Goal: Check status: Check status

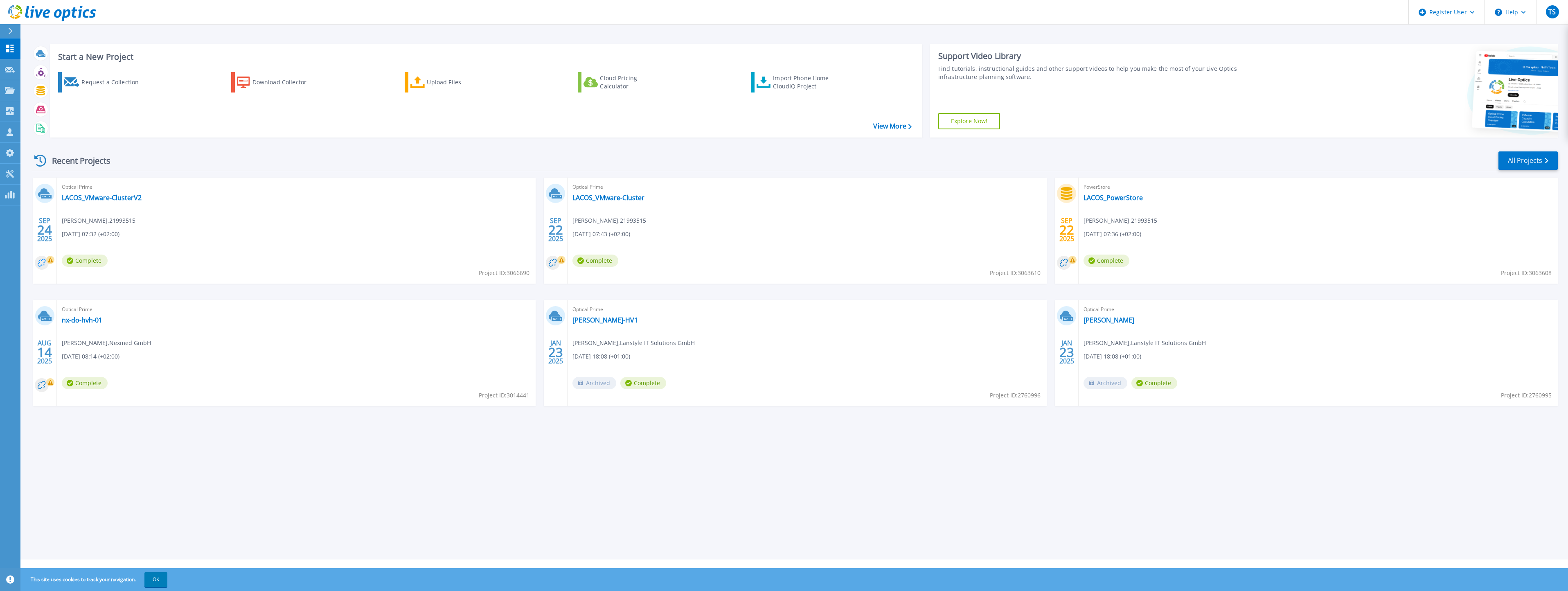
click at [46, 259] on circle at bounding box center [41, 262] width 14 height 14
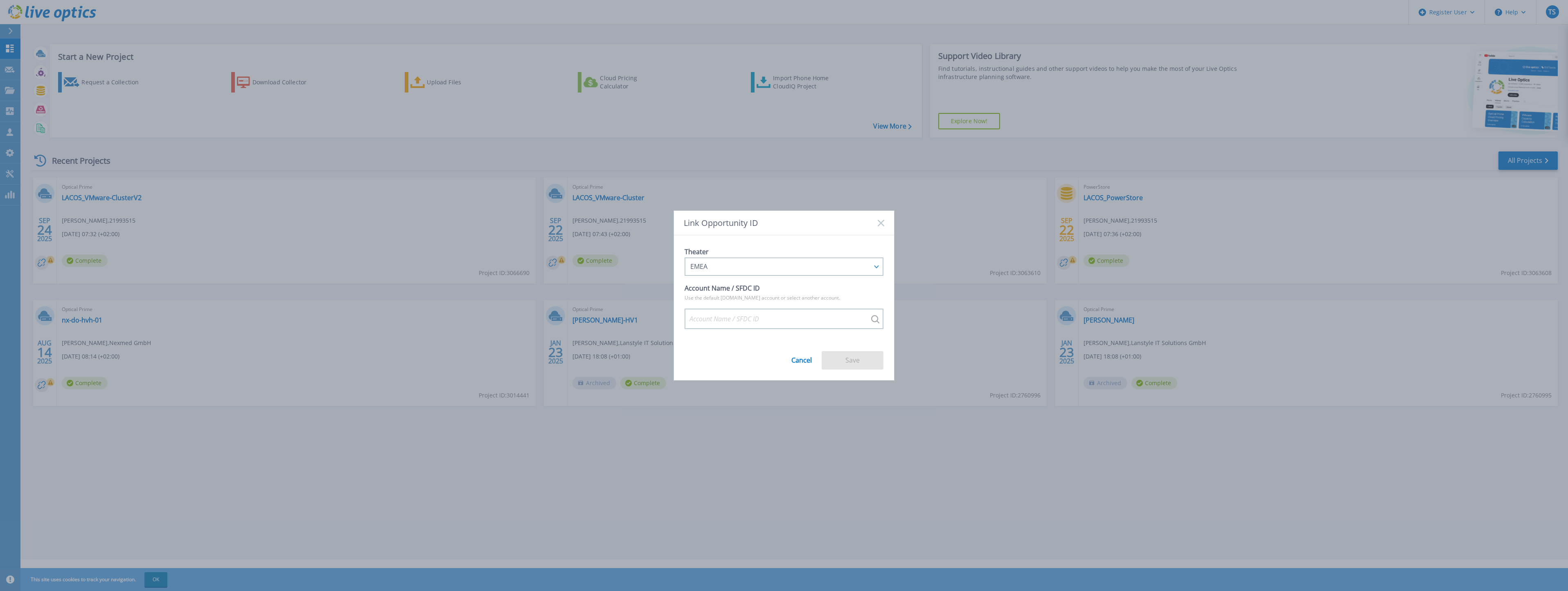
click at [883, 222] on rect at bounding box center [880, 222] width 7 height 7
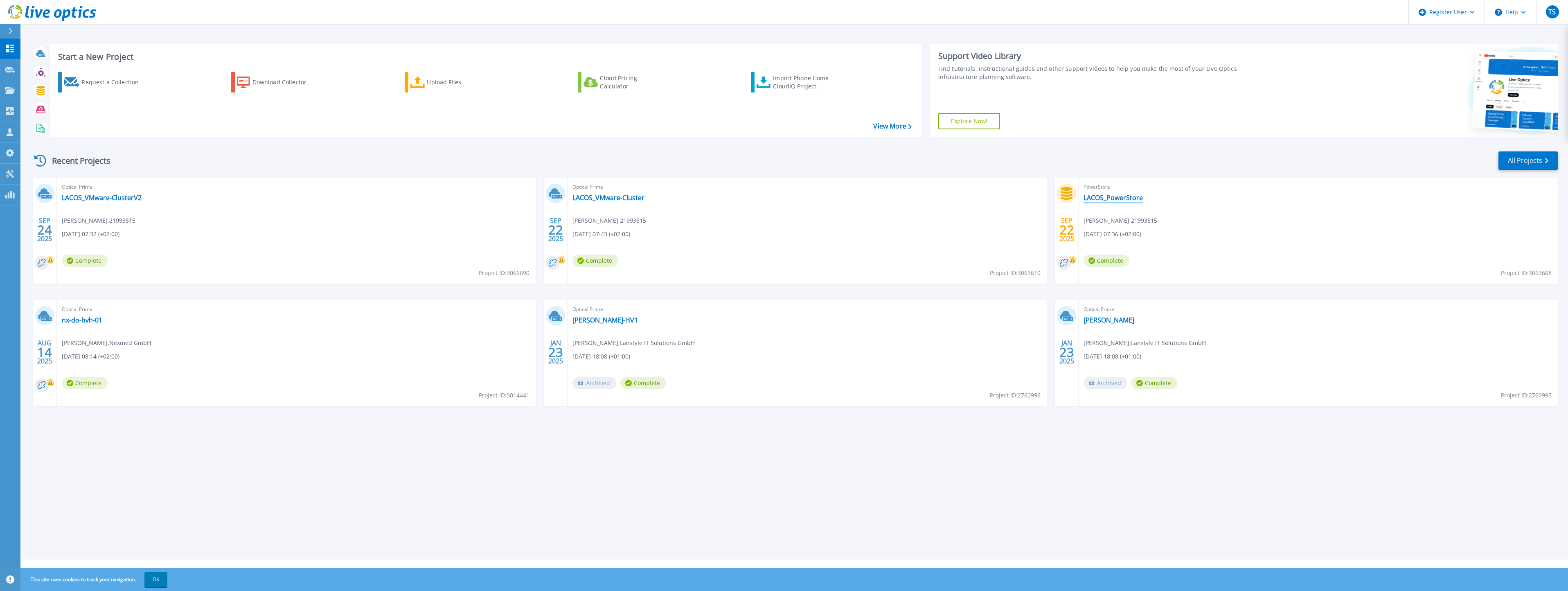
drag, startPoint x: 1125, startPoint y: 195, endPoint x: 1121, endPoint y: 193, distance: 4.5
click at [1125, 195] on link "LACOS_PowerStore" at bounding box center [1113, 197] width 59 height 8
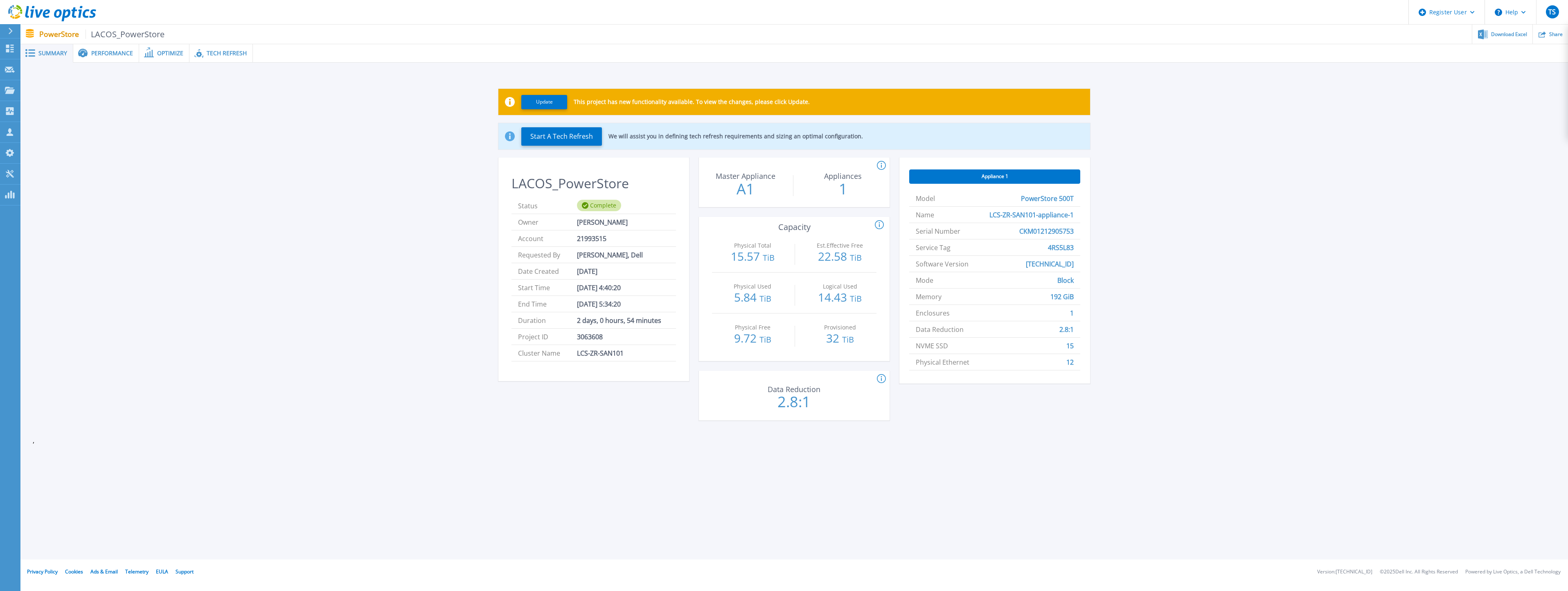
click at [10, 26] on div at bounding box center [14, 31] width 13 height 14
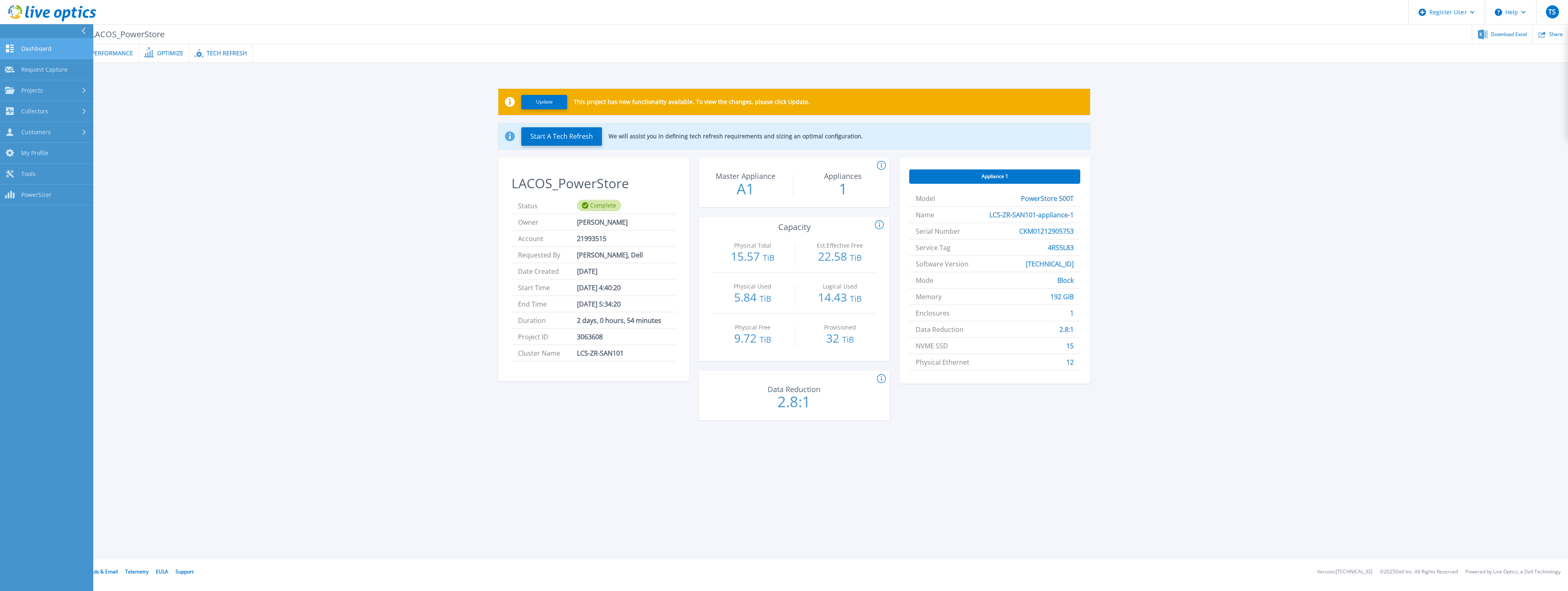
click at [41, 46] on span "Dashboard" at bounding box center [37, 49] width 30 height 7
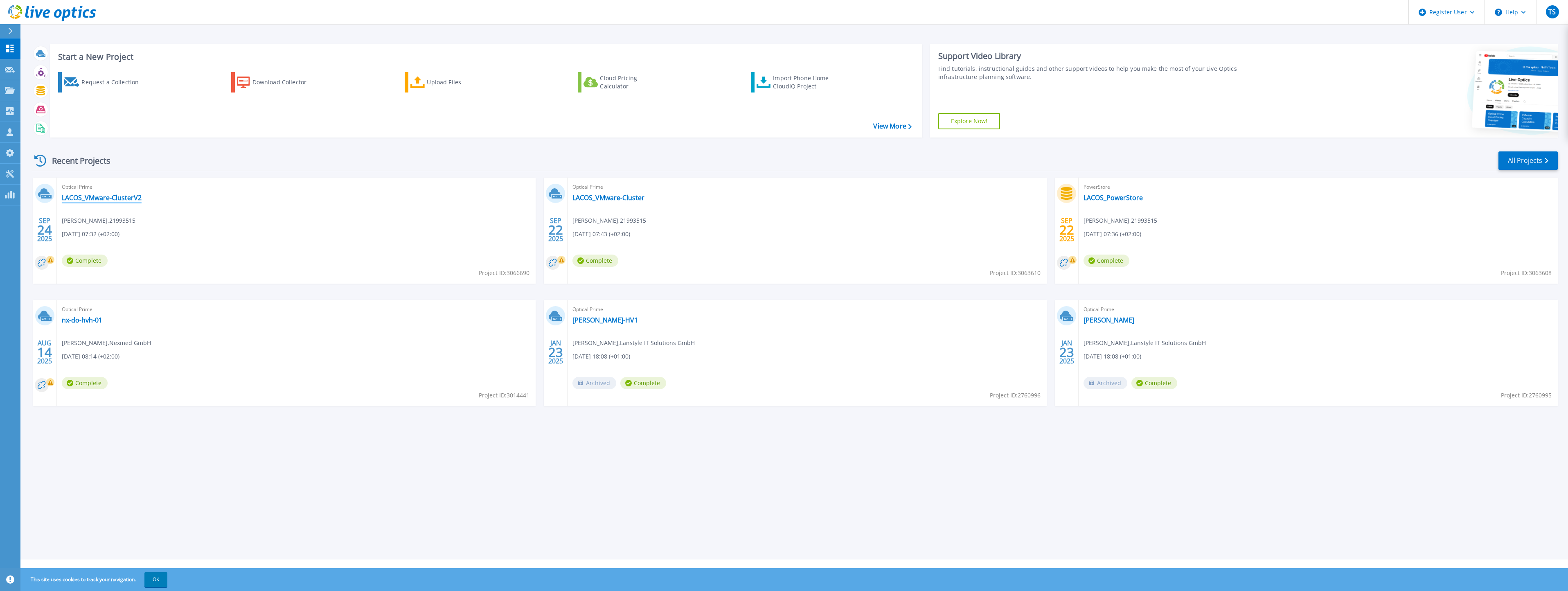
click at [112, 195] on link "LACOS_VMware-ClusterV2" at bounding box center [102, 197] width 80 height 8
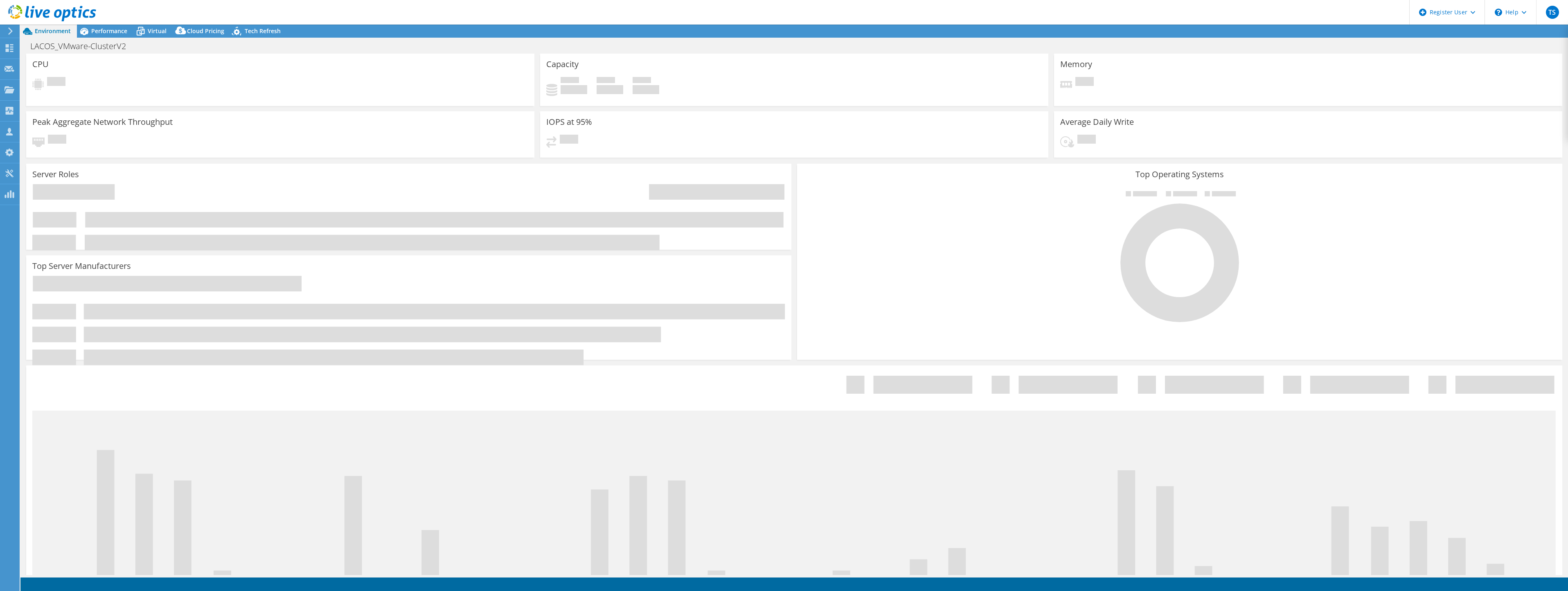
select select "USD"
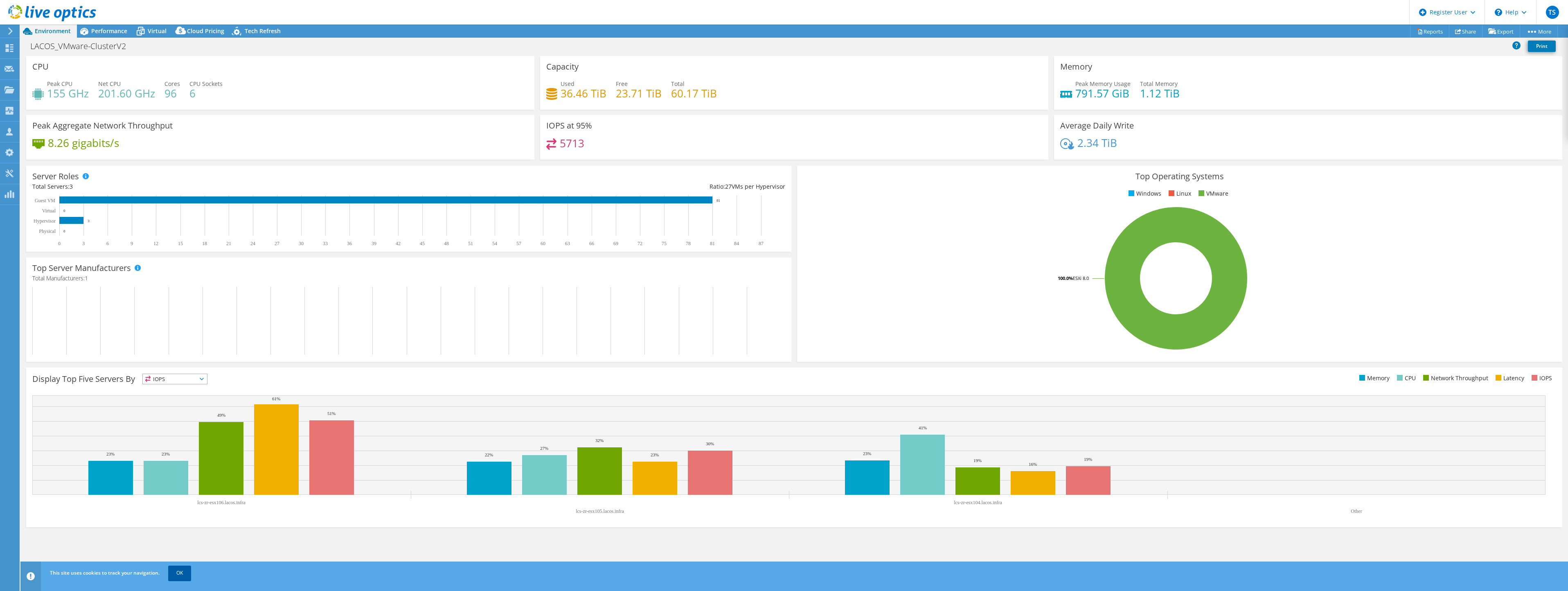
click at [191, 576] on link "OK" at bounding box center [180, 573] width 23 height 15
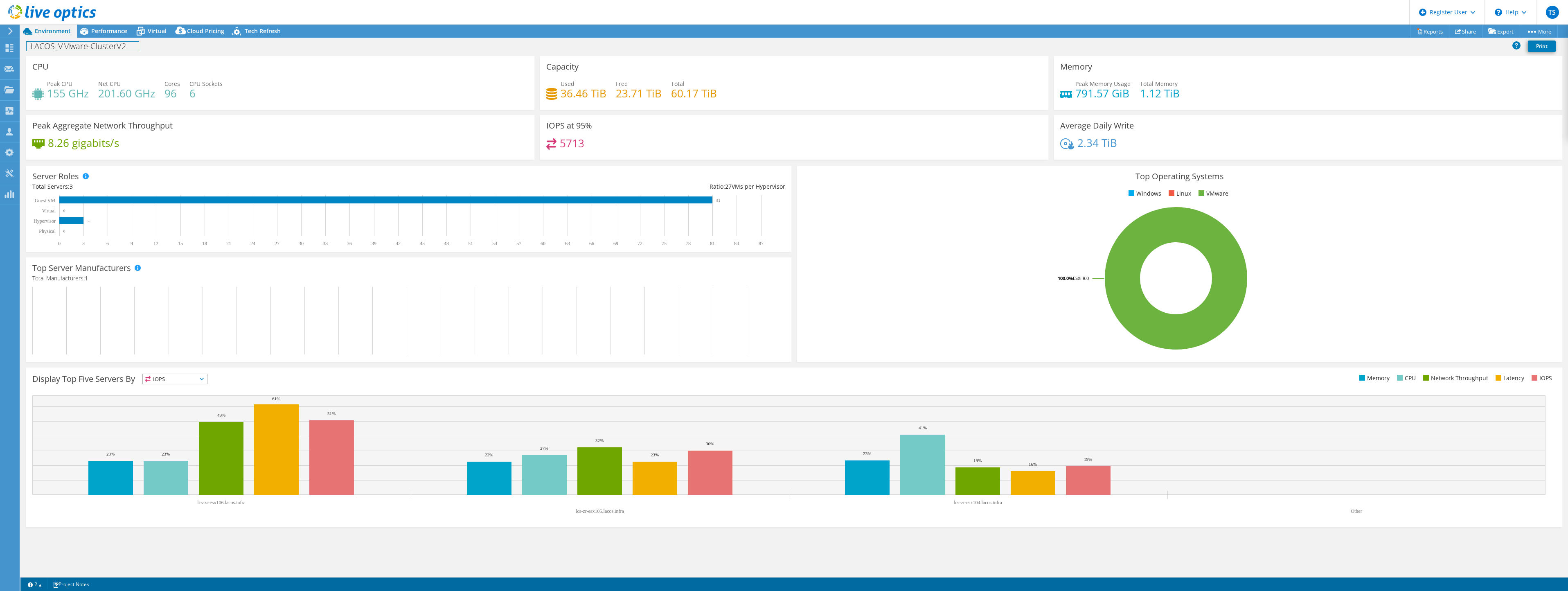
click at [111, 38] on div "LACOS_VMware-ClusterV2 Print" at bounding box center [794, 47] width 1547 height 18
click at [114, 33] on span "Performance" at bounding box center [109, 30] width 36 height 8
